Goal: Task Accomplishment & Management: Complete application form

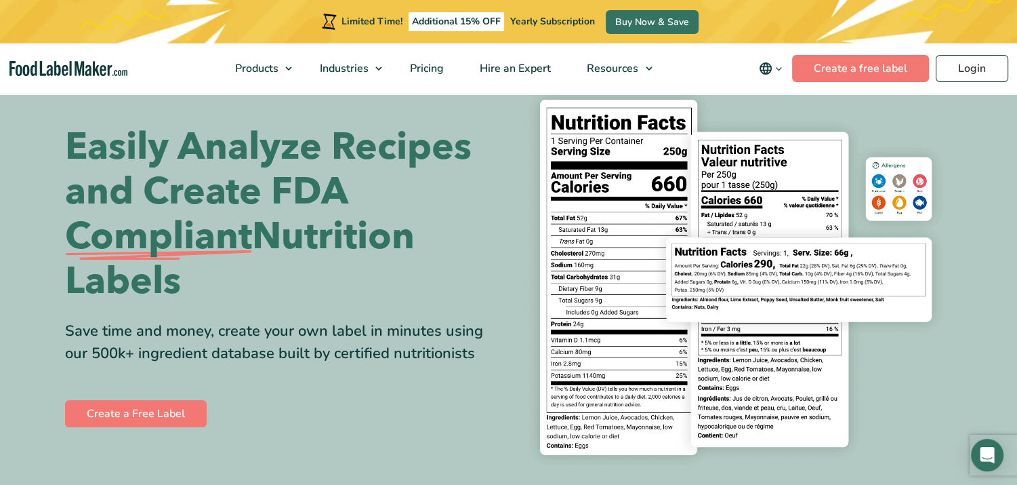
scroll to position [53, 0]
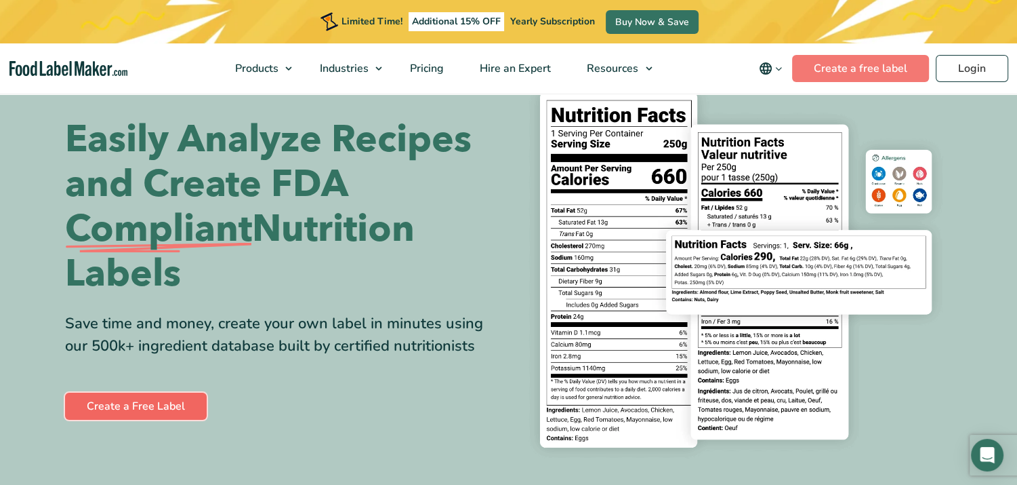
click at [121, 414] on link "Create a Free Label" at bounding box center [136, 405] width 142 height 27
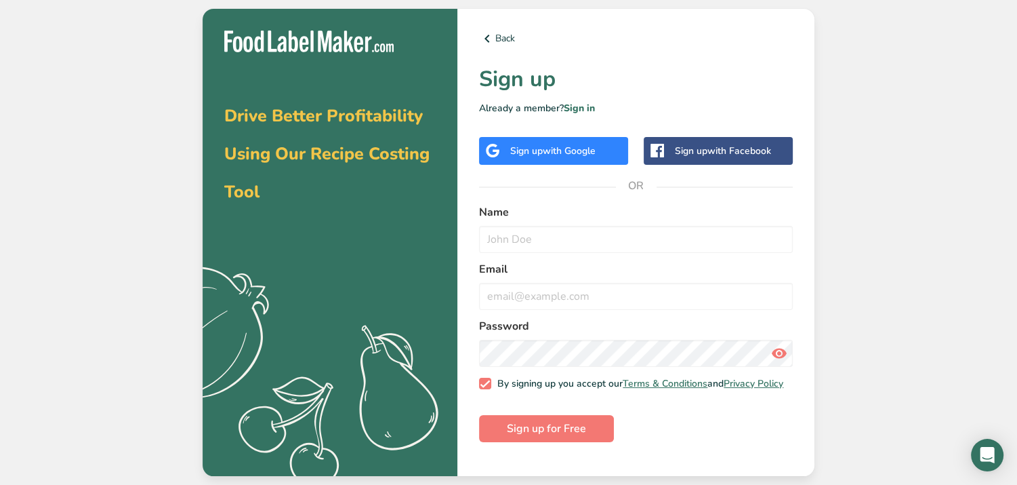
click at [549, 152] on span "with Google" at bounding box center [569, 150] width 53 height 13
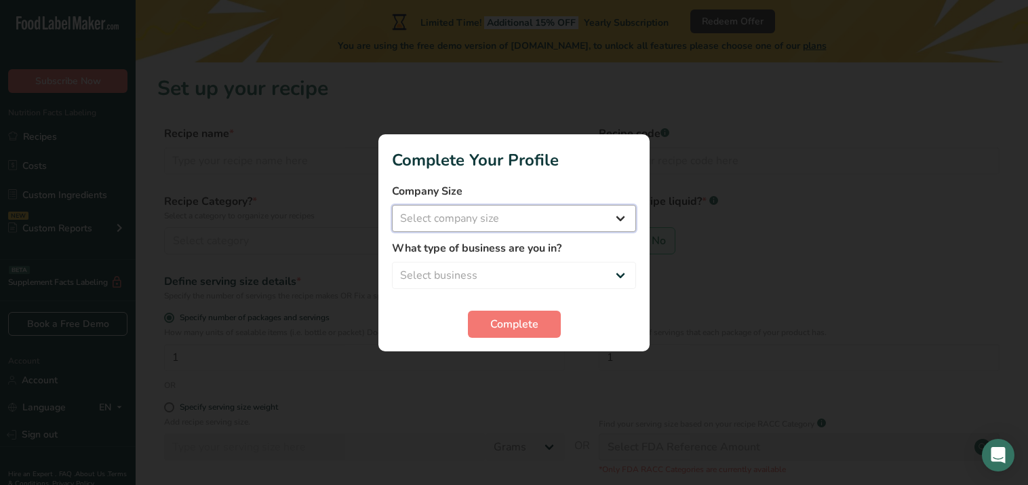
click at [588, 216] on select "Select company size Fewer than 10 Employees 10 to 50 Employees 51 to 500 Employ…" at bounding box center [514, 218] width 244 height 27
select select "1"
click at [392, 205] on select "Select company size Fewer than 10 Employees 10 to 50 Employees 51 to 500 Employ…" at bounding box center [514, 218] width 244 height 27
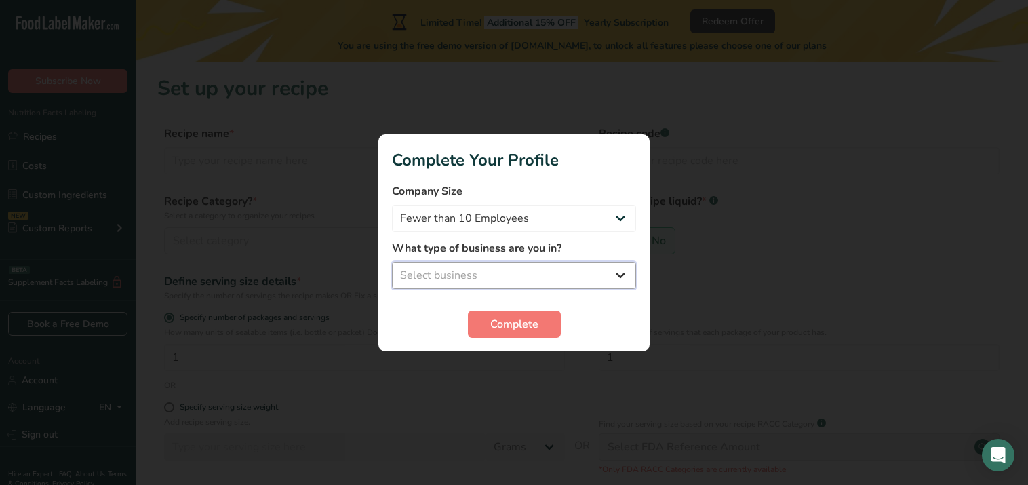
click at [568, 279] on select "Select business Packaged Food Manufacturer Restaurant & Cafe Bakery Meal Plans …" at bounding box center [514, 275] width 244 height 27
select select "8"
click at [392, 262] on select "Select business Packaged Food Manufacturer Restaurant & Cafe Bakery Meal Plans …" at bounding box center [514, 275] width 244 height 27
click at [527, 330] on span "Complete" at bounding box center [514, 324] width 48 height 16
